Goal: Information Seeking & Learning: Understand process/instructions

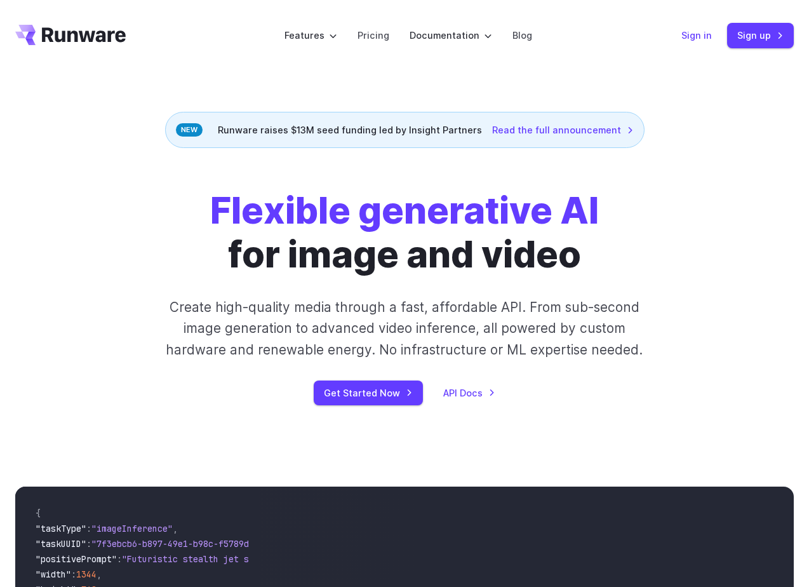
click at [698, 34] on link "Sign in" at bounding box center [696, 35] width 30 height 15
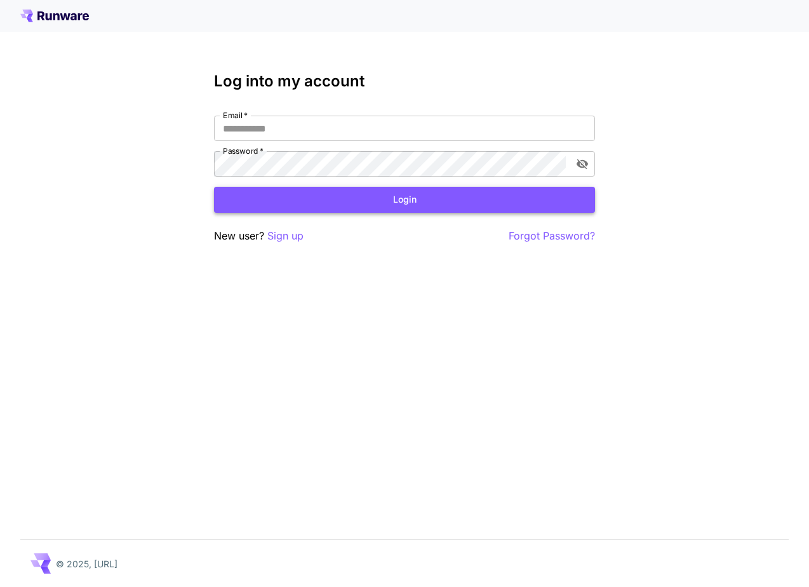
type input "**********"
click at [508, 197] on button "Login" at bounding box center [404, 200] width 381 height 26
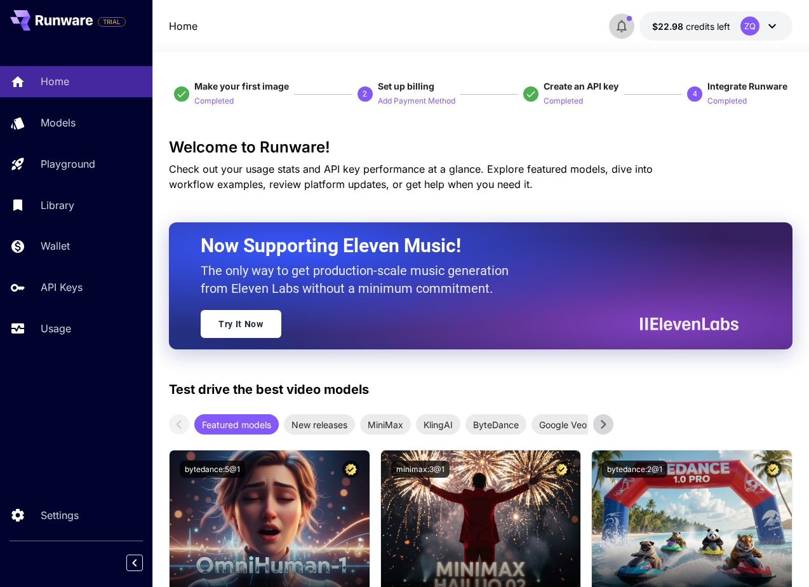
click at [622, 25] on icon "button" at bounding box center [621, 25] width 15 height 15
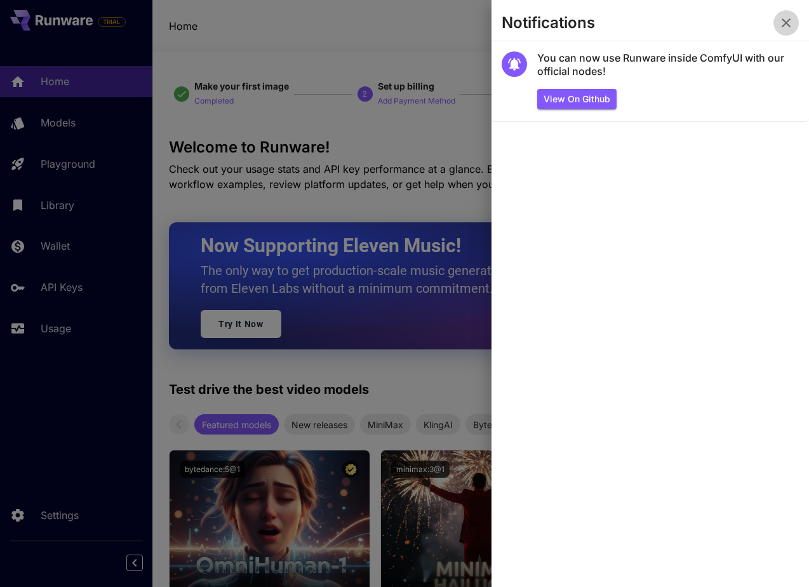
drag, startPoint x: 793, startPoint y: 26, endPoint x: 608, endPoint y: 144, distance: 219.3
click at [609, 145] on div "Notifications You can now use Runware inside ComfyUI with our official nodes! V…" at bounding box center [649, 293] width 317 height 587
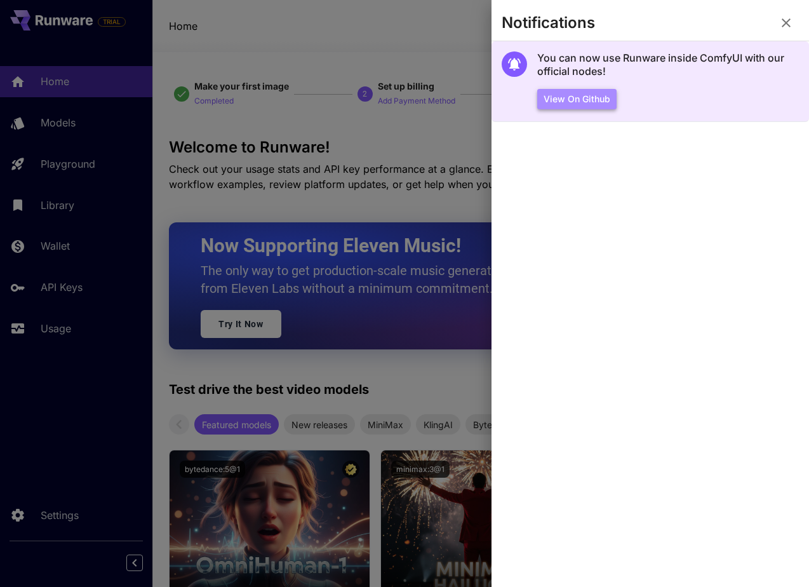
click at [584, 95] on button "View on Github" at bounding box center [576, 99] width 79 height 21
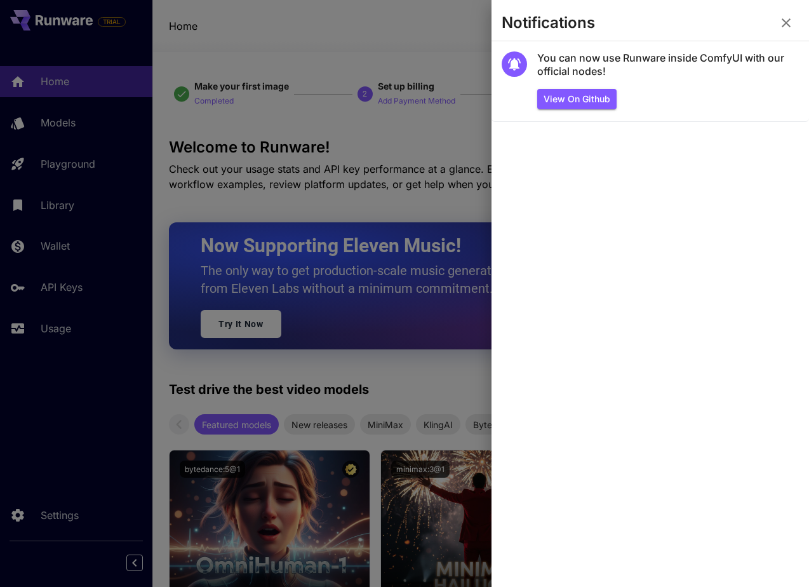
click at [46, 404] on div at bounding box center [404, 293] width 809 height 587
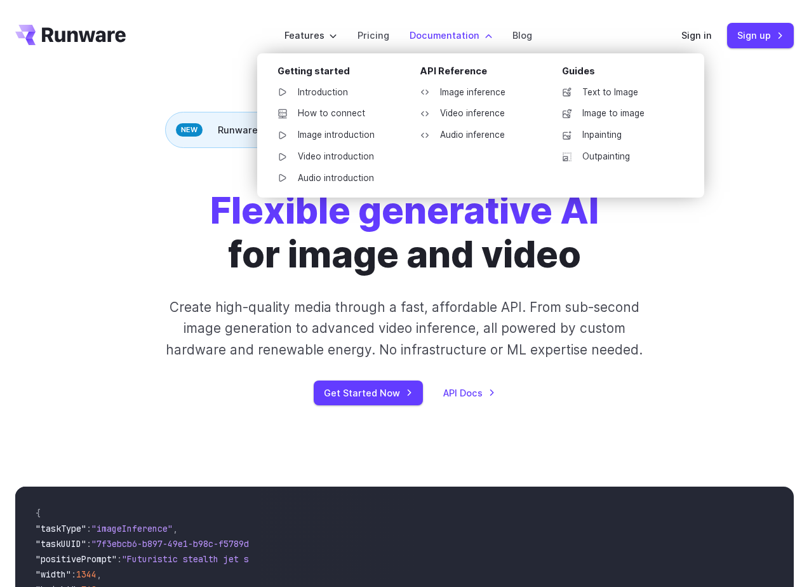
click at [436, 34] on label "Documentation" at bounding box center [450, 35] width 83 height 15
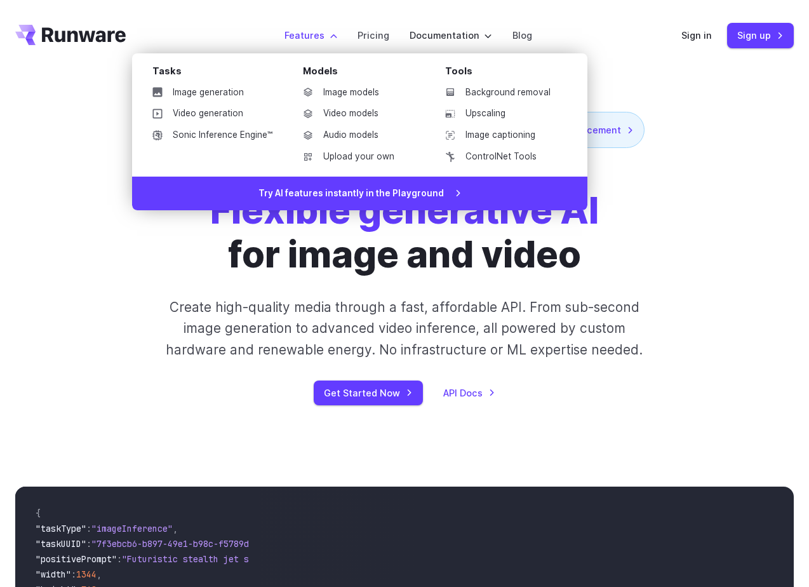
click at [369, 145] on ul "Image models Video models Audio models Upload your own" at bounding box center [359, 124] width 132 height 83
click at [369, 149] on link "Upload your own" at bounding box center [359, 156] width 132 height 19
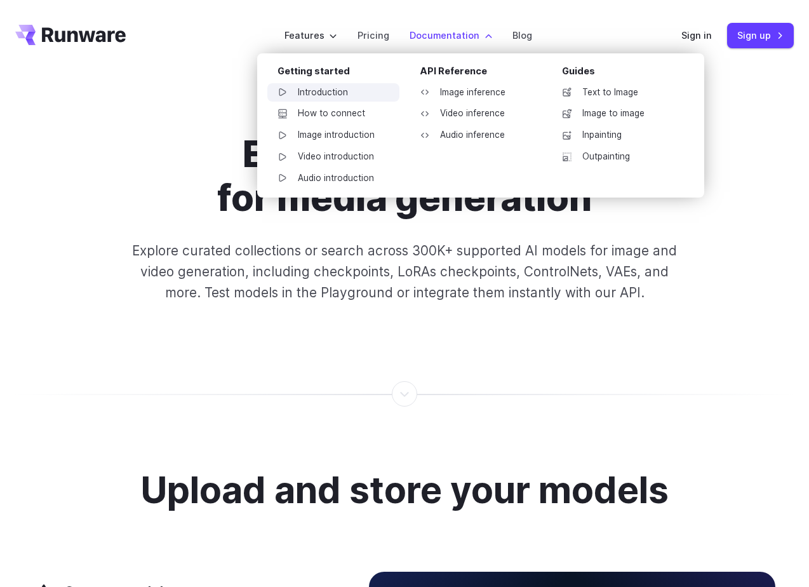
click at [333, 86] on link "Introduction" at bounding box center [333, 92] width 132 height 19
